Goal: Find specific page/section

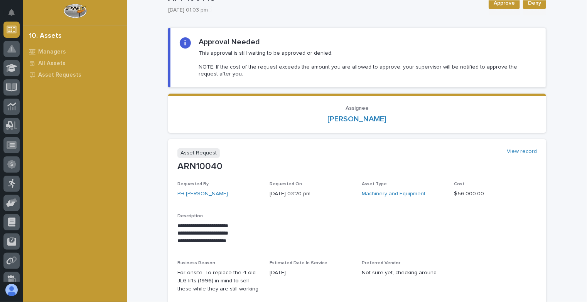
scroll to position [125, 0]
